Goal: Check status: Check status

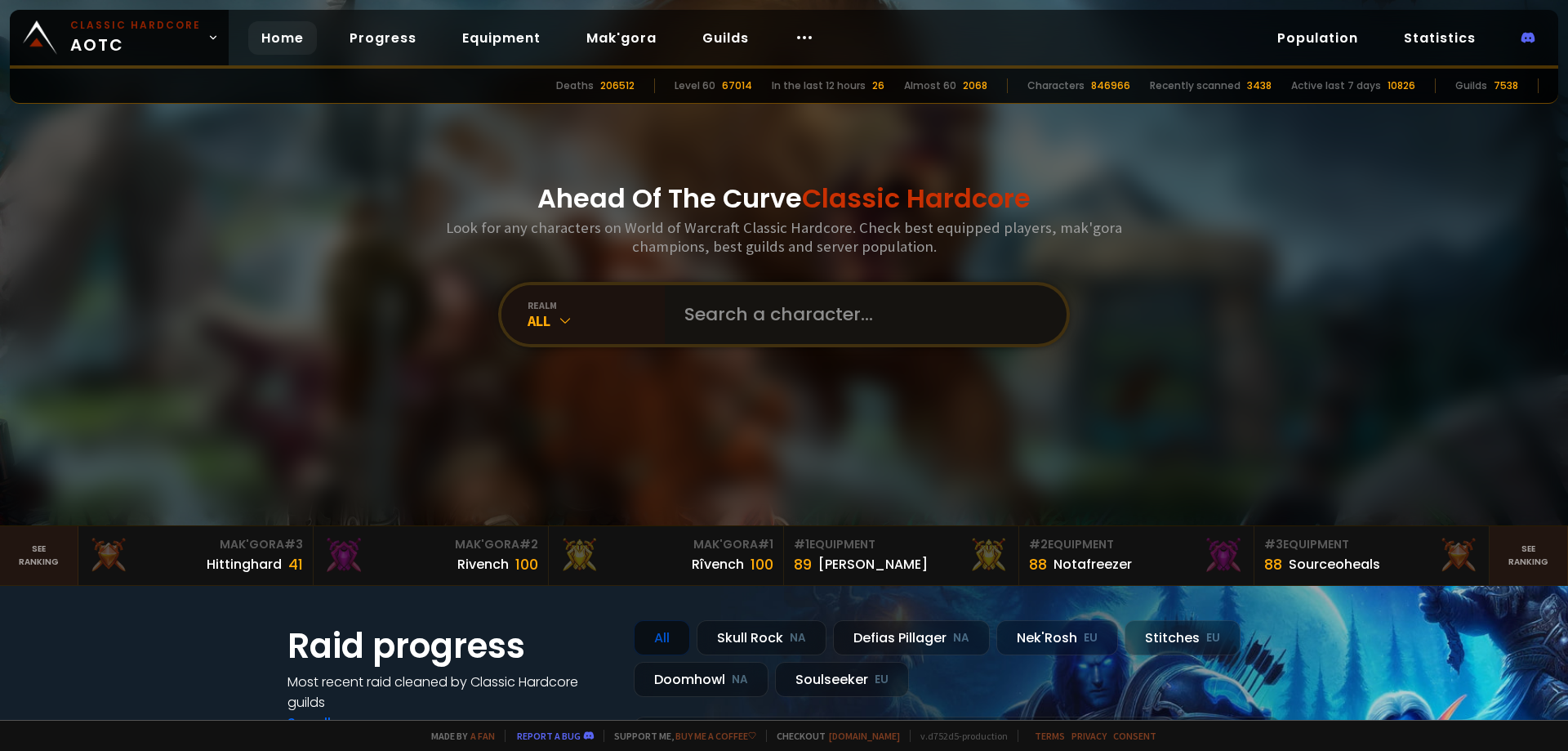
click at [792, 329] on input "text" at bounding box center [860, 314] width 373 height 59
paste input "Inimitable"
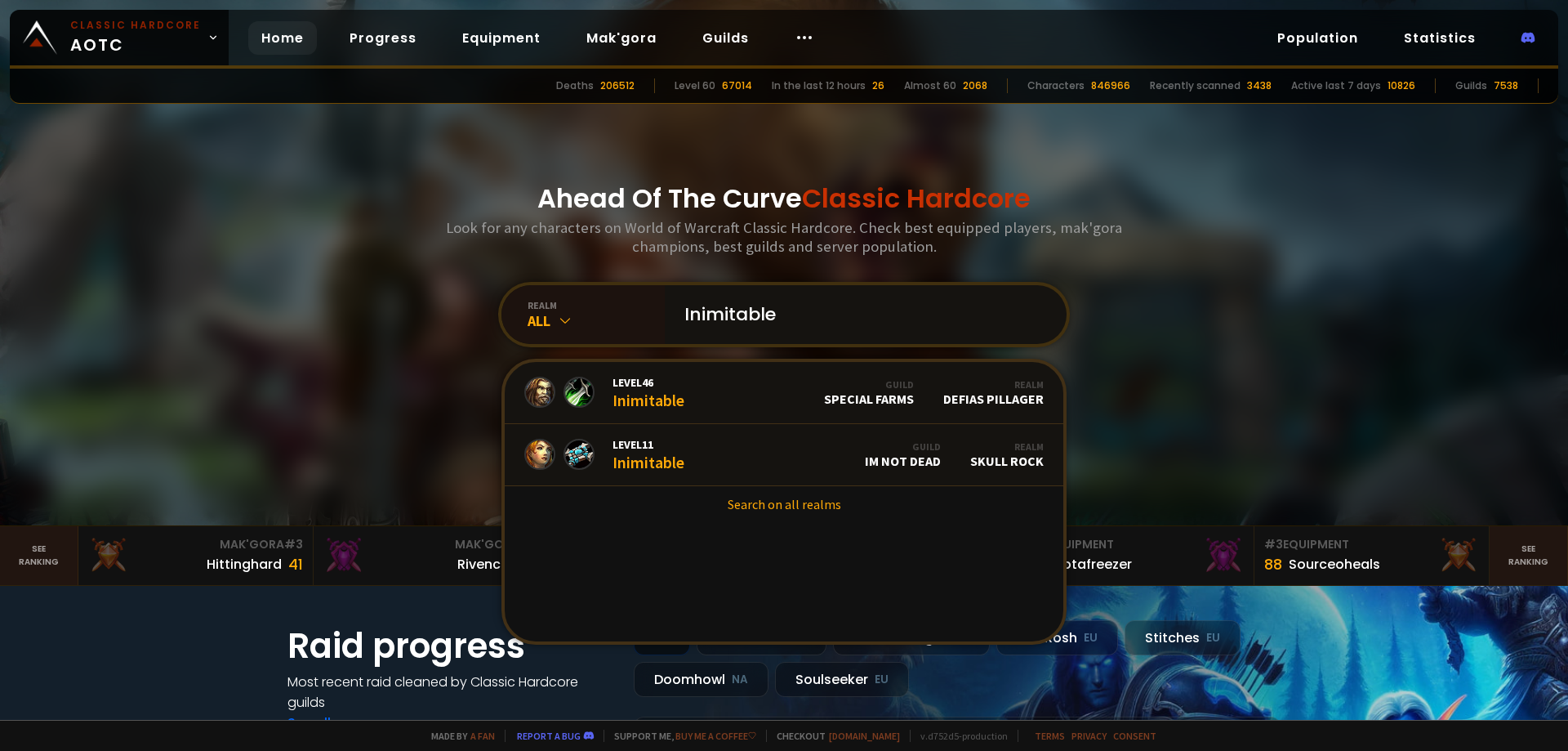
type input "Inimitable"
click at [798, 309] on input "Inimitable" at bounding box center [860, 314] width 373 height 59
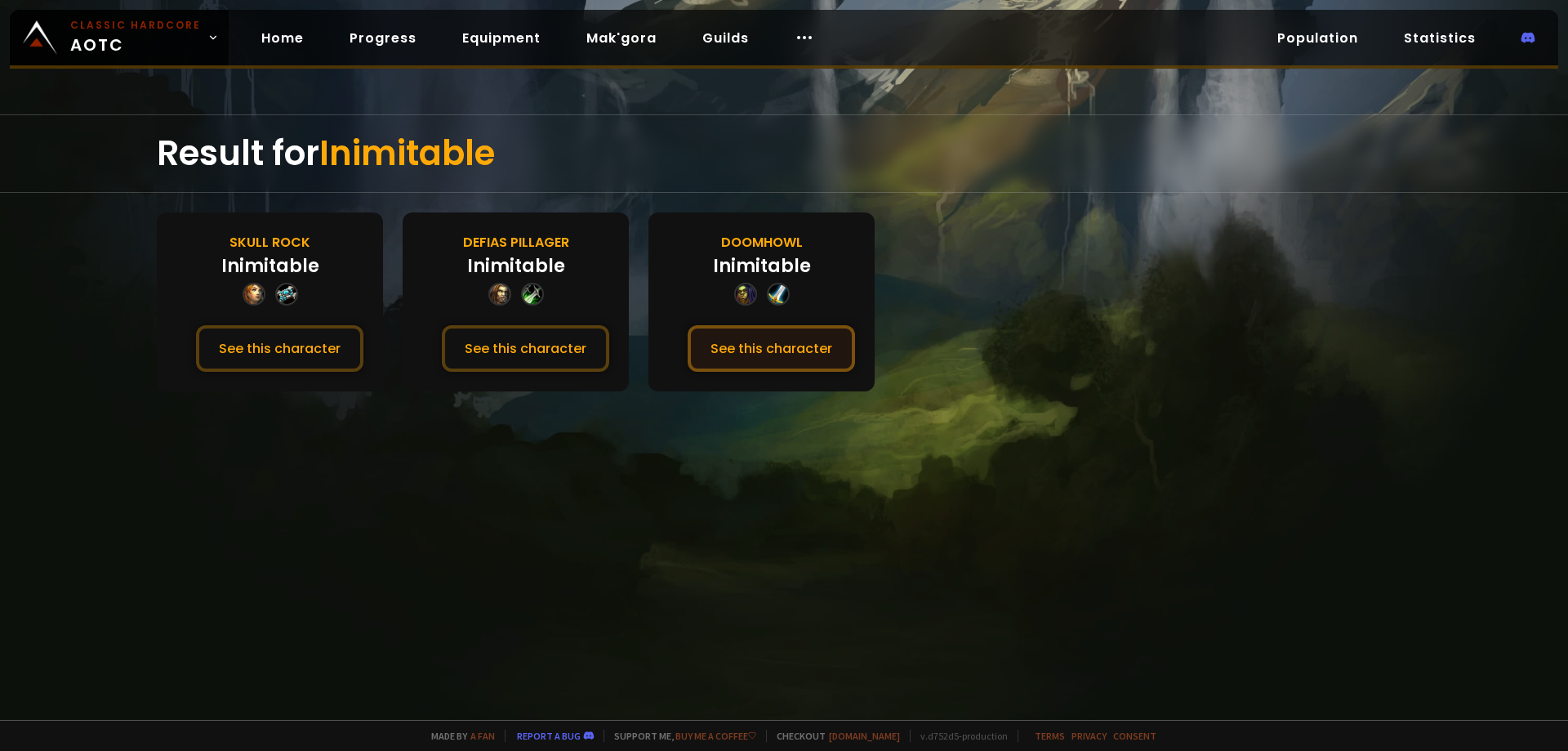
click at [758, 347] on button "See this character" at bounding box center [771, 348] width 168 height 46
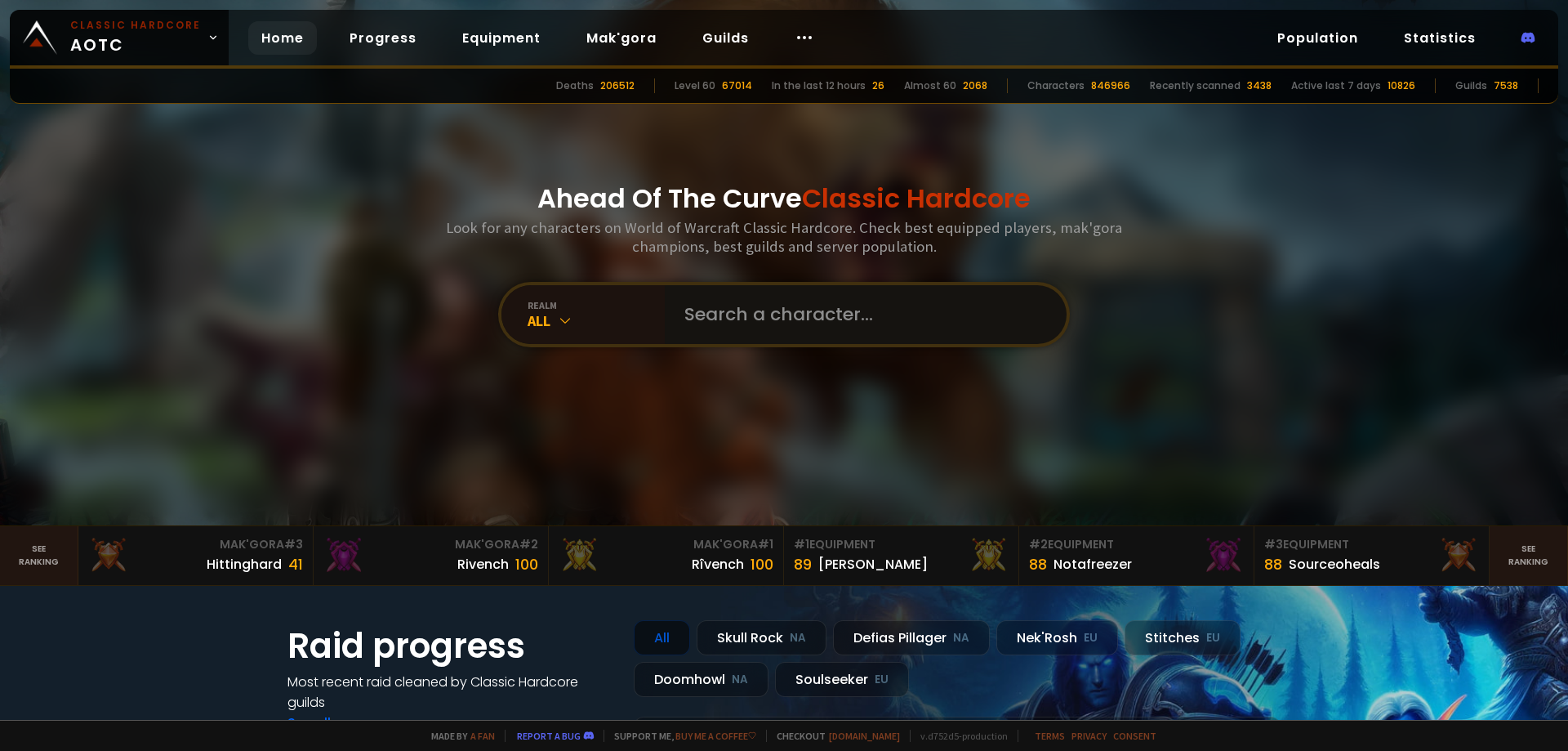
click at [740, 320] on input "text" at bounding box center [860, 314] width 373 height 59
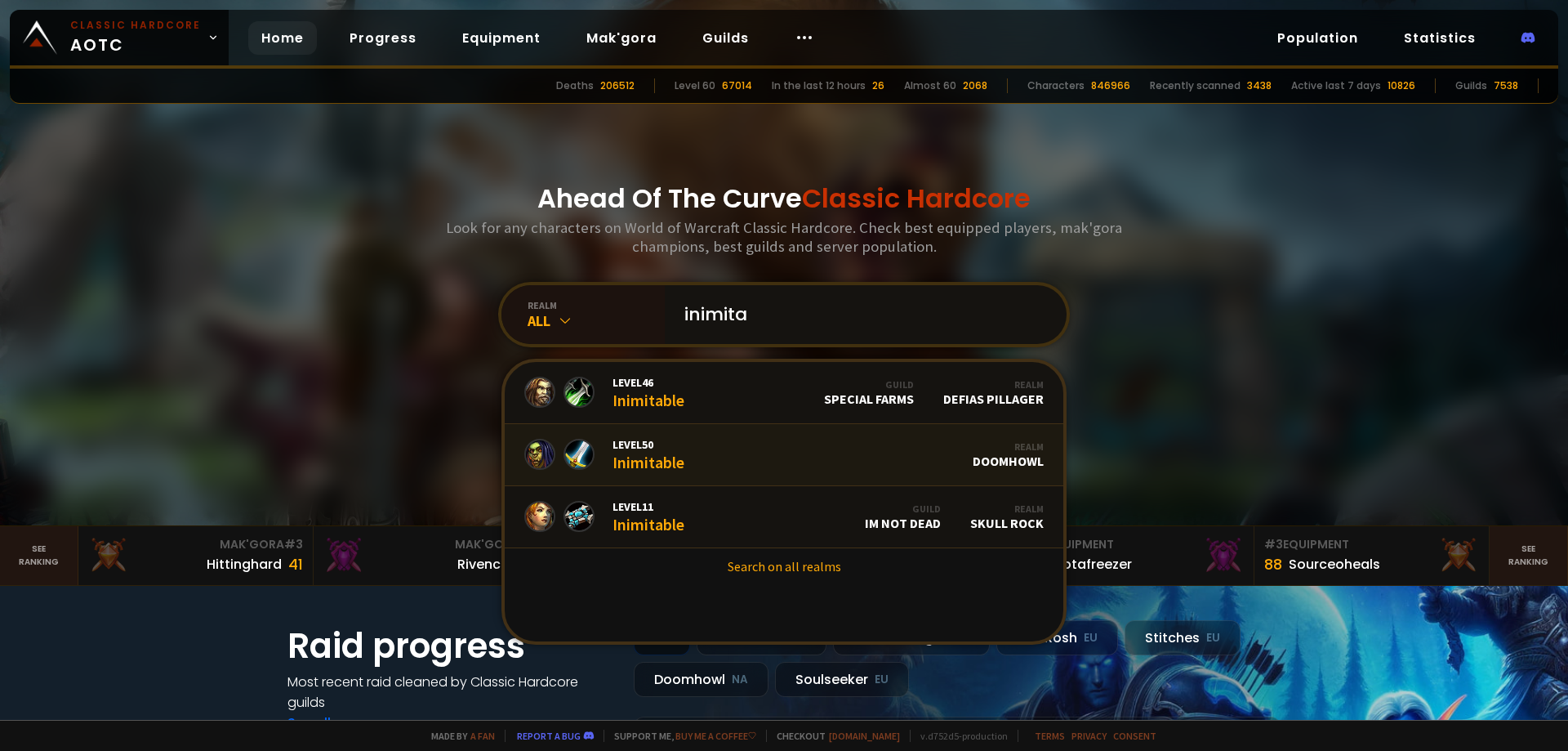
type input "inimita"
click at [735, 442] on link "Level 50 Inimitable Realm Doomhowl" at bounding box center [784, 455] width 559 height 62
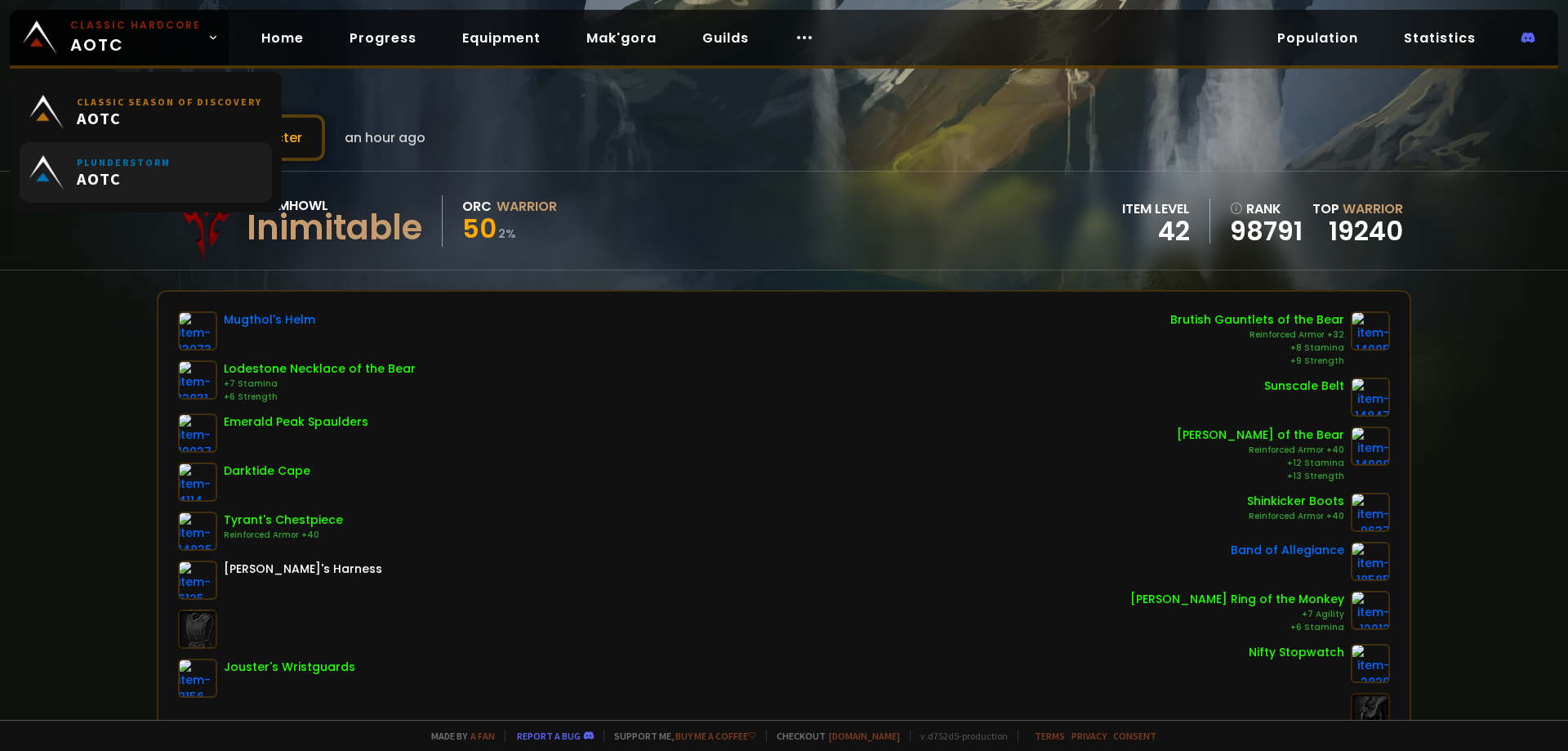
click at [250, 147] on link "Plunderstorm AOTC" at bounding box center [145, 172] width 252 height 60
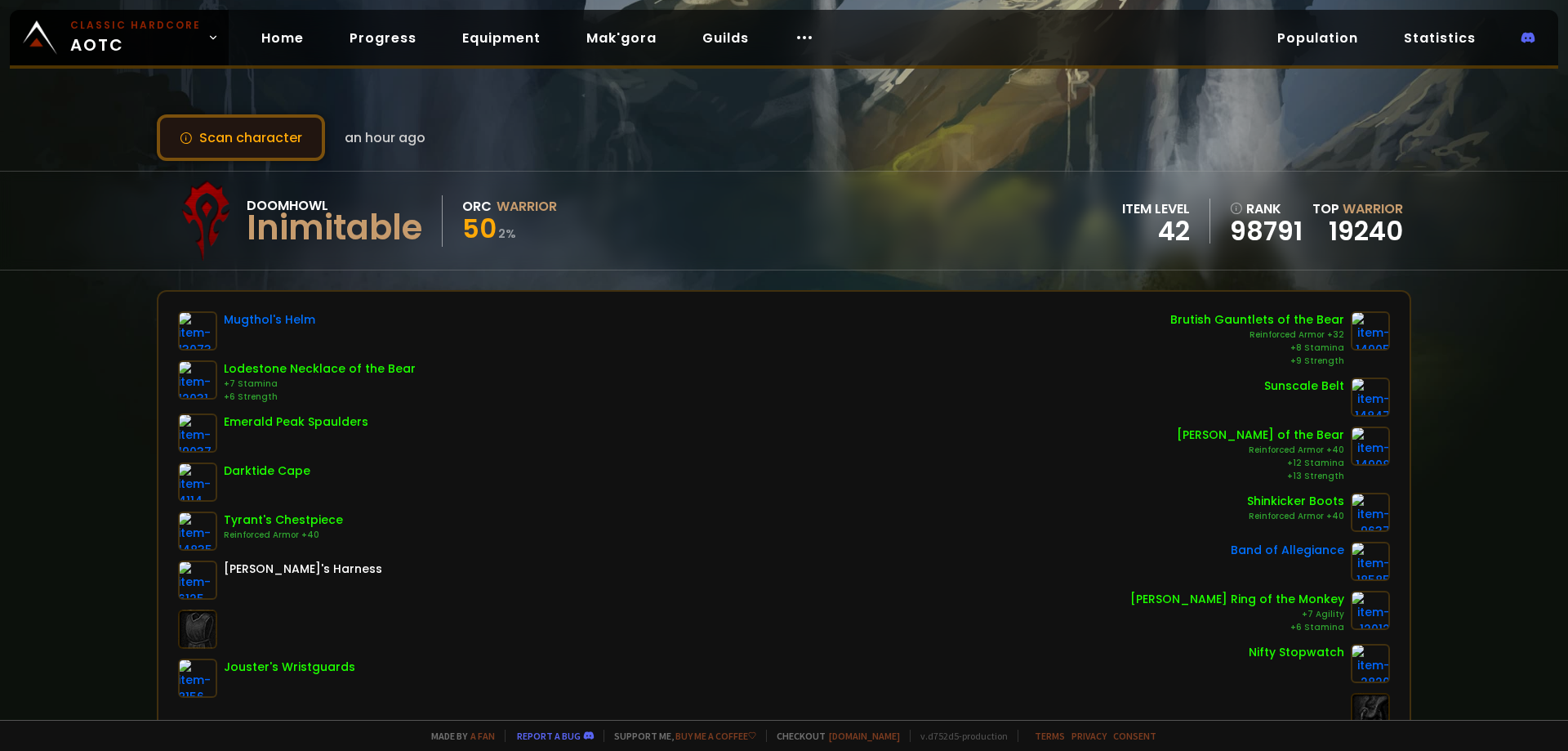
click at [222, 138] on button "Scan character" at bounding box center [241, 137] width 169 height 46
